Goal: Transaction & Acquisition: Purchase product/service

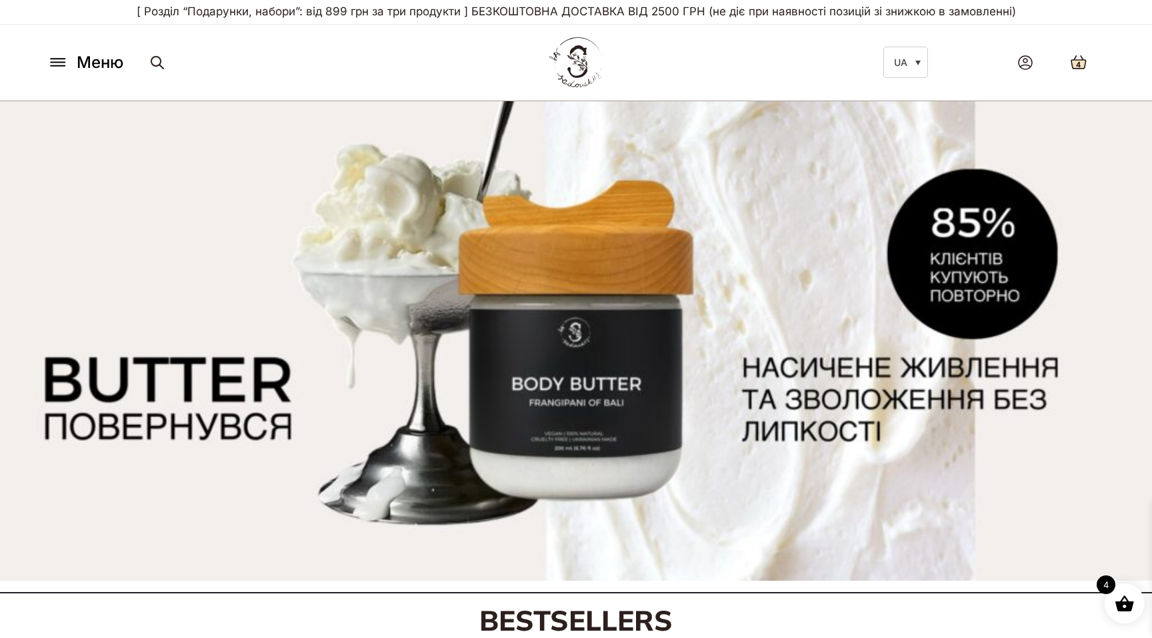
click at [1074, 65] on icon at bounding box center [1078, 62] width 15 height 13
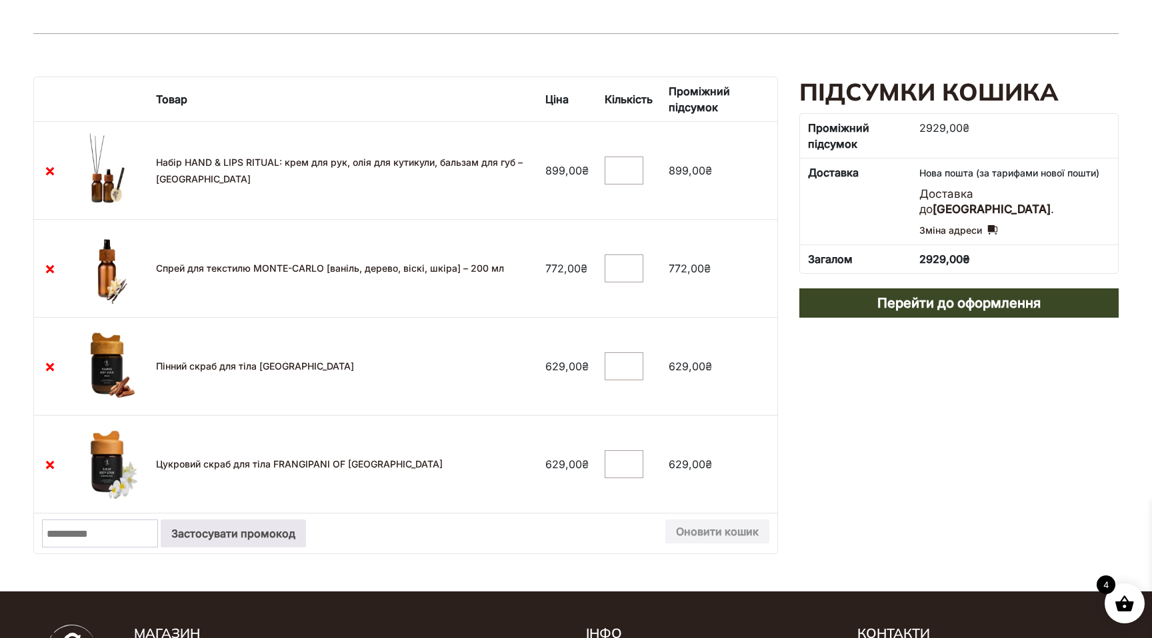
scroll to position [191, 0]
click at [209, 179] on link "Набір HAND & LIPS RITUAL: крем для рук, олія для кутикули, бальзам для губ – MO…" at bounding box center [339, 170] width 367 height 28
